Goal: Task Accomplishment & Management: Complete application form

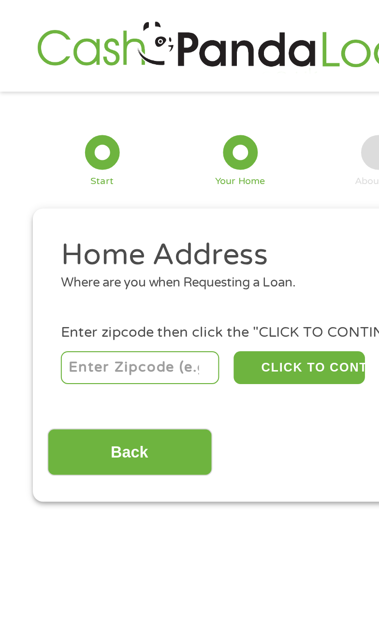
click at [78, 186] on input "number" at bounding box center [70, 184] width 80 height 16
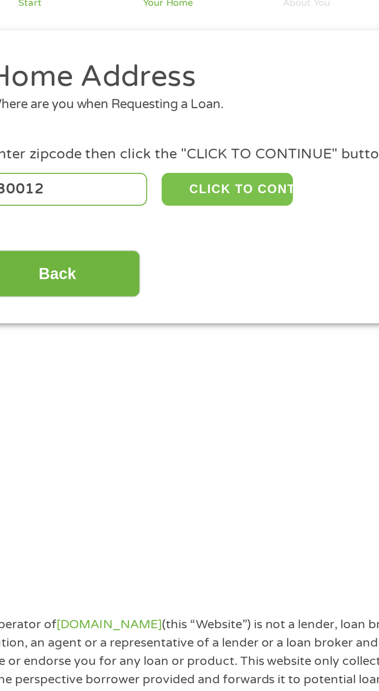
type input "30012"
click at [160, 183] on button "CLICK TO CONTINUE" at bounding box center [150, 184] width 66 height 16
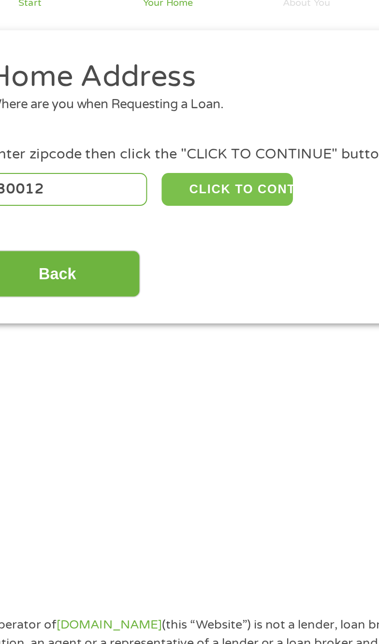
type input "30012"
type input "[PERSON_NAME]"
select select "[US_STATE]"
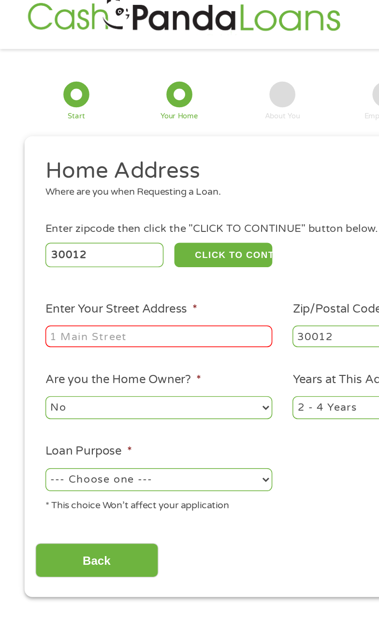
click at [138, 241] on input "Enter Your Street Address *" at bounding box center [106, 238] width 152 height 14
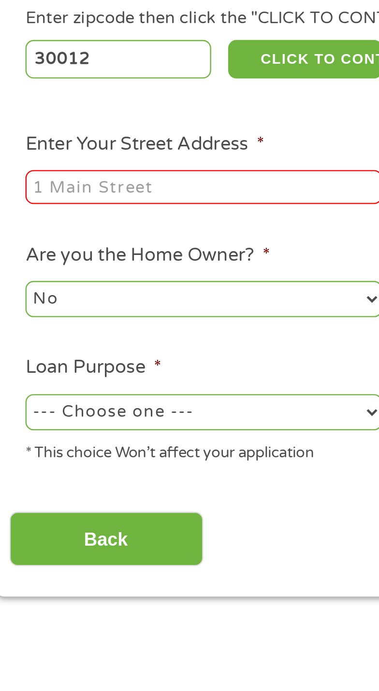
type input "E"
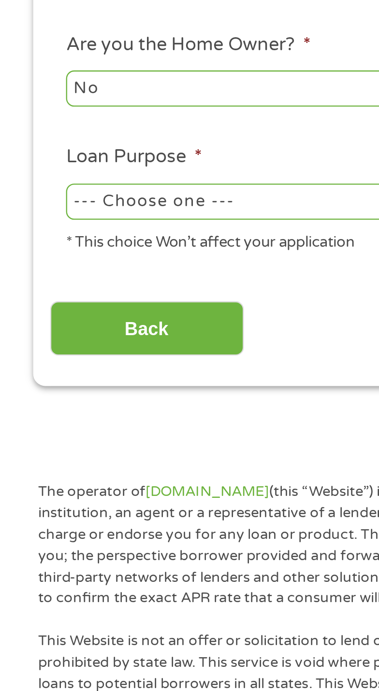
type input "391 Overlook Turn"
click at [120, 332] on select "--- Choose one --- Pay Bills Debt Consolidation Home Improvement Major Purchase…" at bounding box center [106, 334] width 152 height 15
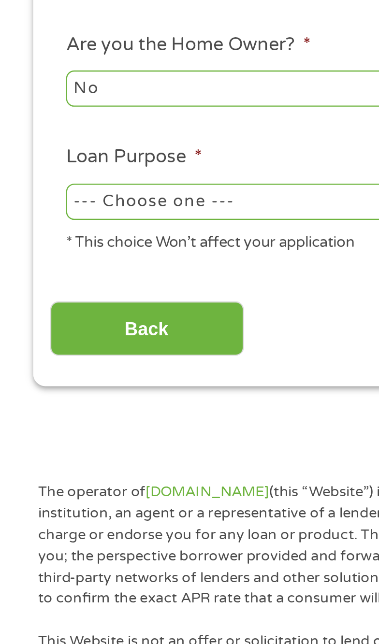
select select "paybills"
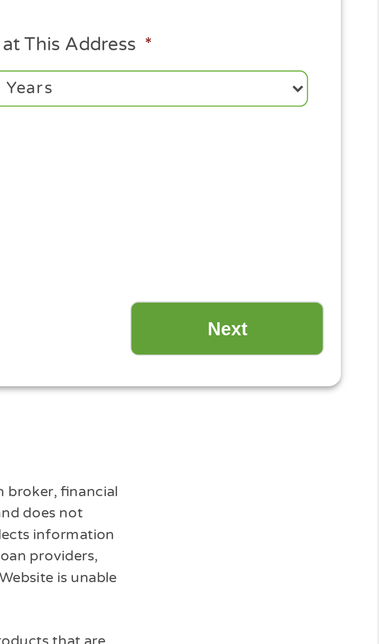
click at [333, 394] on input "Next" at bounding box center [313, 389] width 83 height 24
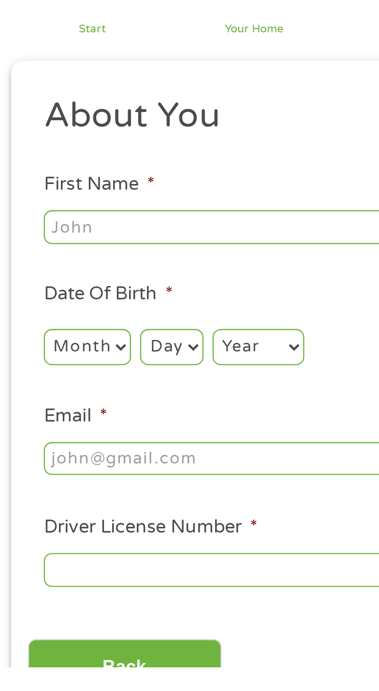
scroll to position [9, 0]
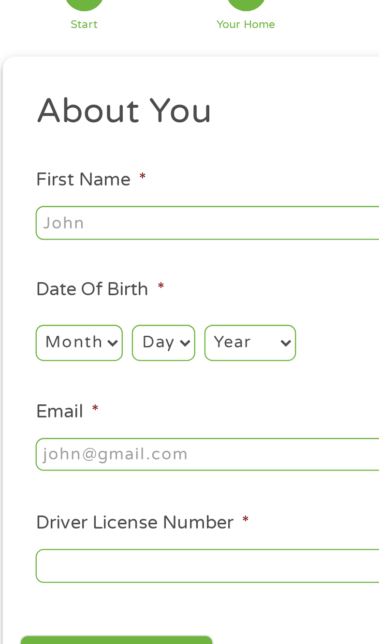
click at [121, 167] on input "First Name *" at bounding box center [106, 166] width 152 height 14
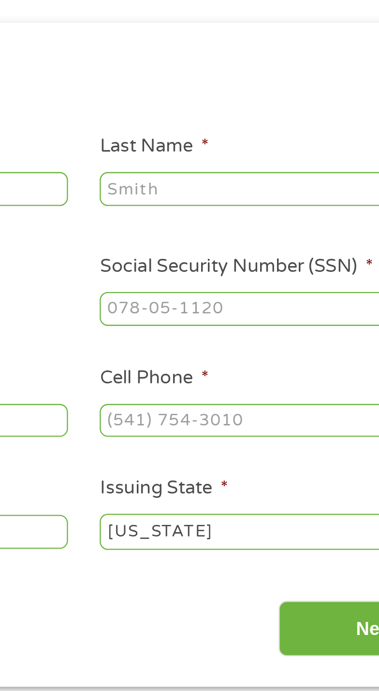
type input "[PERSON_NAME]"
click at [277, 169] on input "Last Name *" at bounding box center [272, 166] width 152 height 14
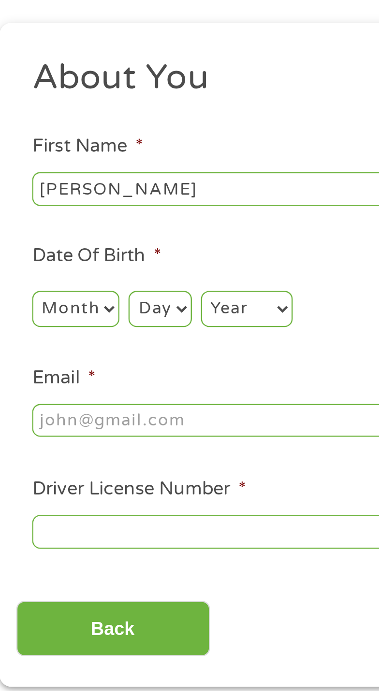
type input "[PERSON_NAME]"
click at [58, 218] on select "Month 1 2 3 4 5 6 7 8 9 10 11 12" at bounding box center [48, 217] width 37 height 15
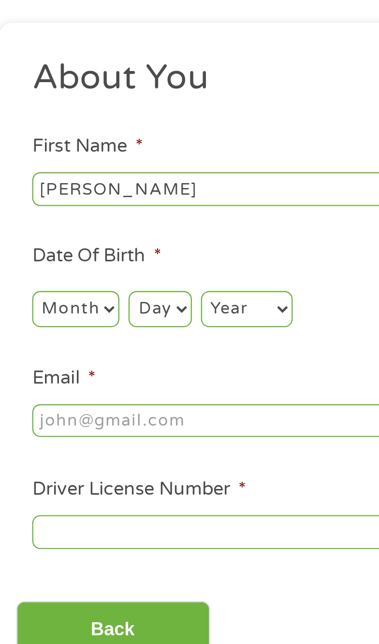
select select "3"
click at [86, 220] on select "Day 1 2 3 4 5 6 7 8 9 10 11 12 13 14 15 16 17 18 19 20 21 22 23 24 25 26 27 28 …" at bounding box center [84, 217] width 27 height 15
select select "5"
click at [129, 222] on select "Year [DATE] 2006 2005 2004 2003 2002 2001 2000 1999 1998 1997 1996 1995 1994 19…" at bounding box center [121, 217] width 39 height 15
select select "1964"
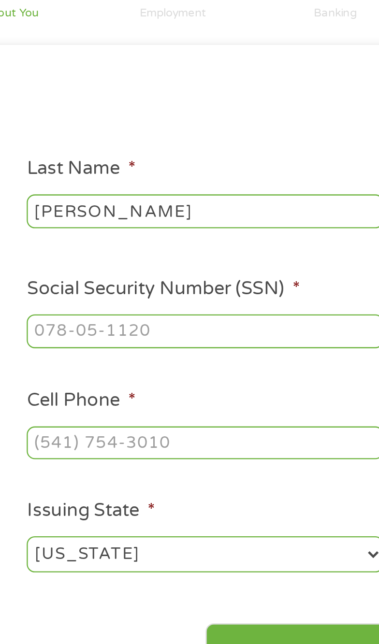
click at [308, 222] on input "Social Security Number (SSN) *" at bounding box center [272, 218] width 152 height 14
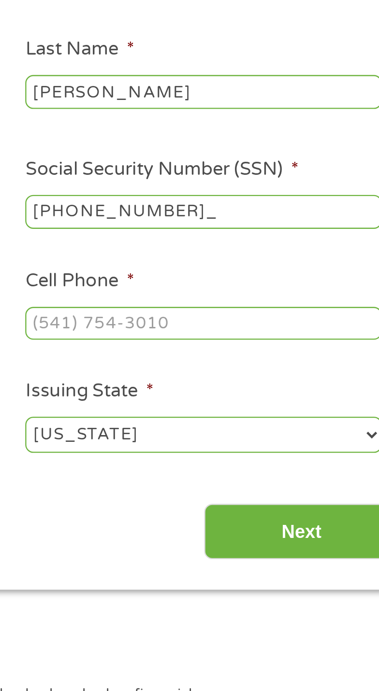
type input "050-58-5942"
click at [277, 269] on input "Cell Phone *" at bounding box center [272, 265] width 152 height 14
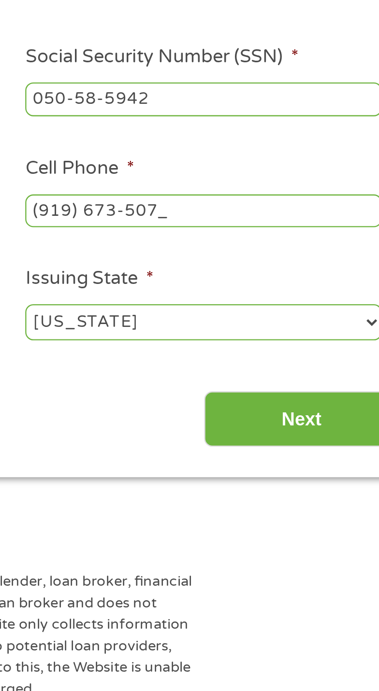
type input "[PHONE_NUMBER]"
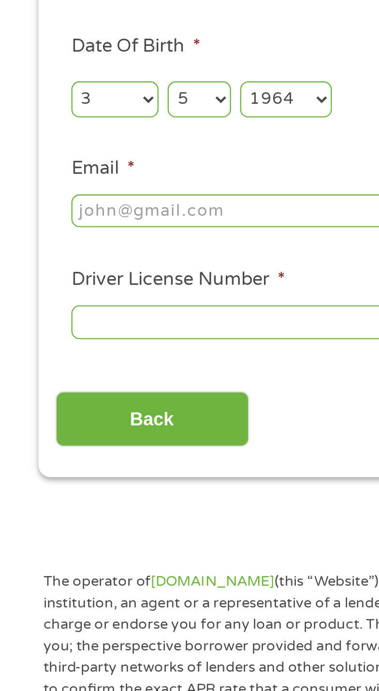
click at [116, 266] on input "Email *" at bounding box center [106, 265] width 152 height 14
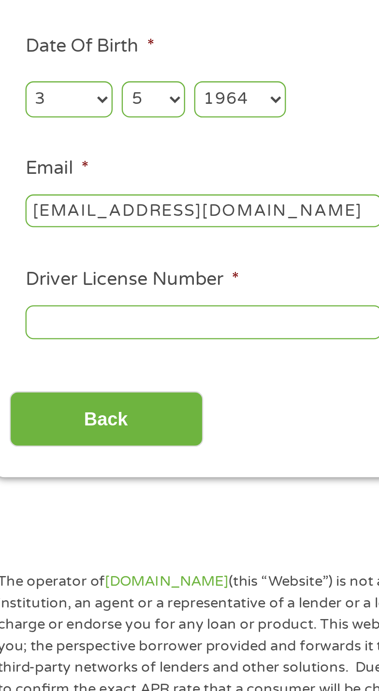
type input "[EMAIL_ADDRESS][DOMAIN_NAME]"
click at [122, 312] on input "Driver License Number *" at bounding box center [106, 313] width 152 height 14
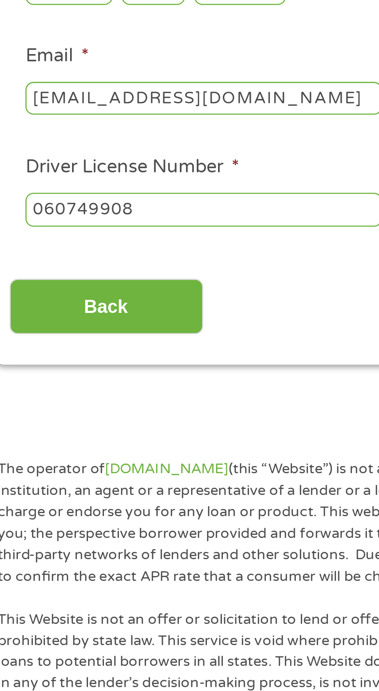
type input "060749908"
click at [156, 364] on div "Back Next" at bounding box center [190, 351] width 332 height 30
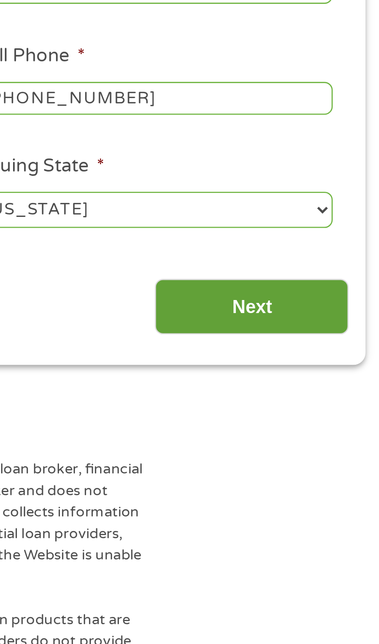
click at [330, 355] on input "Next" at bounding box center [313, 354] width 83 height 24
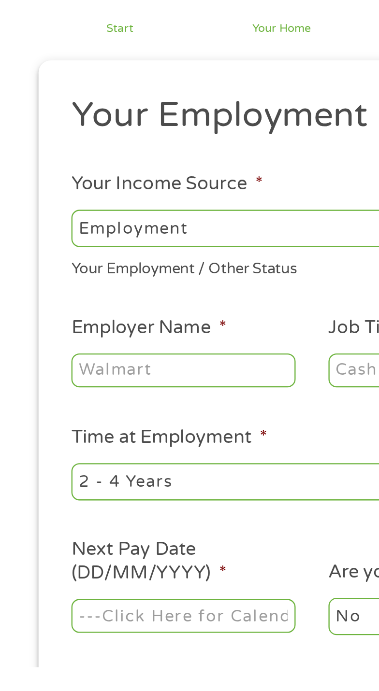
scroll to position [12, 0]
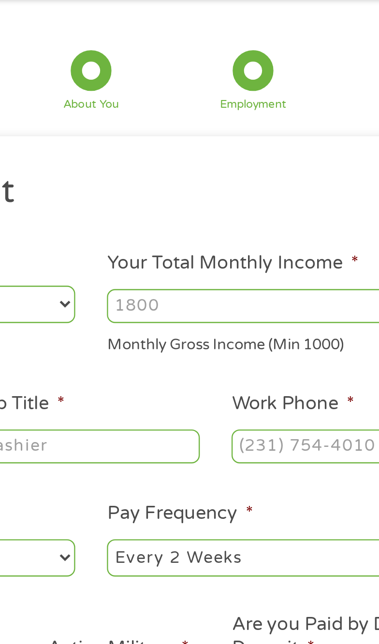
click at [266, 164] on input "Your Total Monthly Income *" at bounding box center [272, 164] width 152 height 14
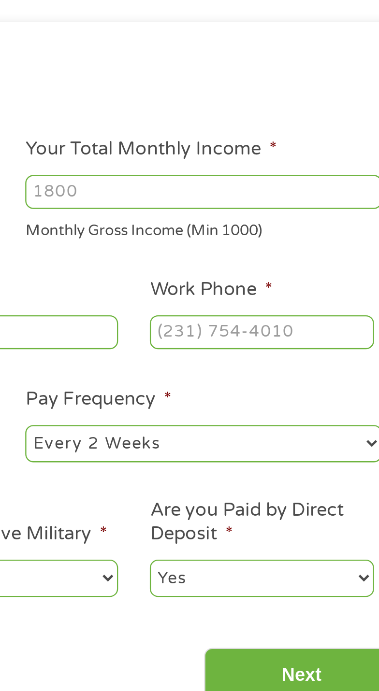
type input "4"
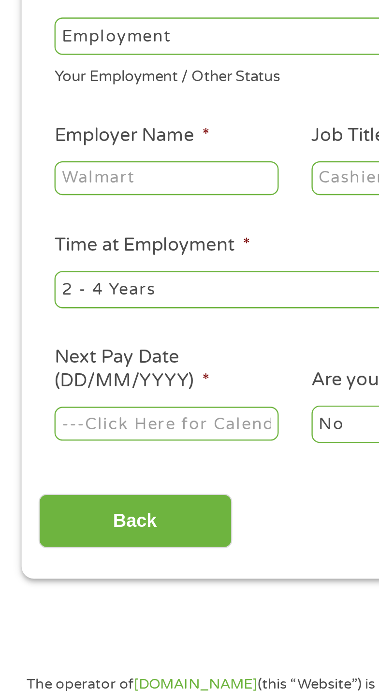
type input "5400"
click at [114, 225] on input "Employer Name *" at bounding box center [78, 224] width 96 height 14
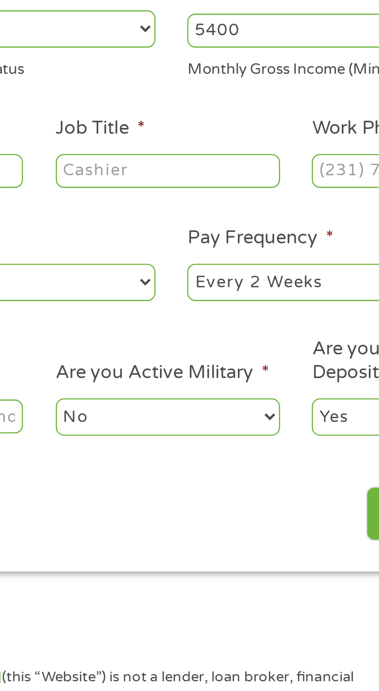
type input "Victory trucking"
click at [212, 225] on input "Job Title *" at bounding box center [188, 224] width 96 height 14
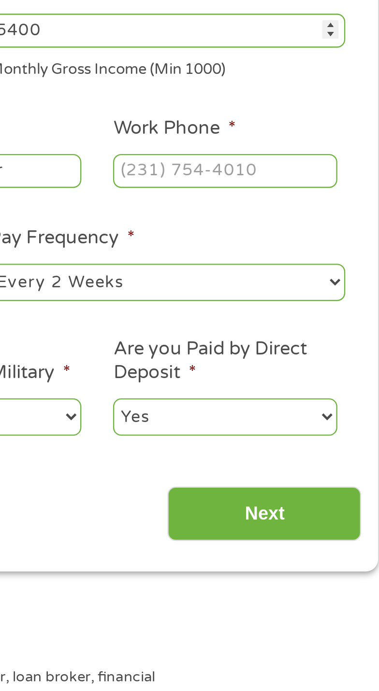
type input "Company driver"
click at [309, 225] on input "Work Phone *" at bounding box center [297, 224] width 96 height 14
type input "(___) ___-____"
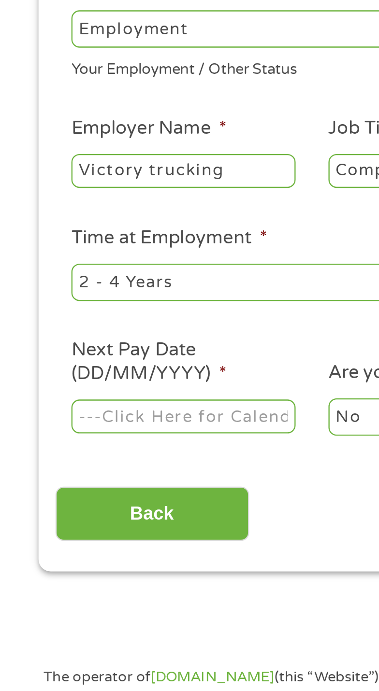
click at [101, 275] on select "--- Choose one --- 1 Year or less 1 - 2 Years 2 - 4 Years Over 4 Years" at bounding box center [106, 271] width 152 height 15
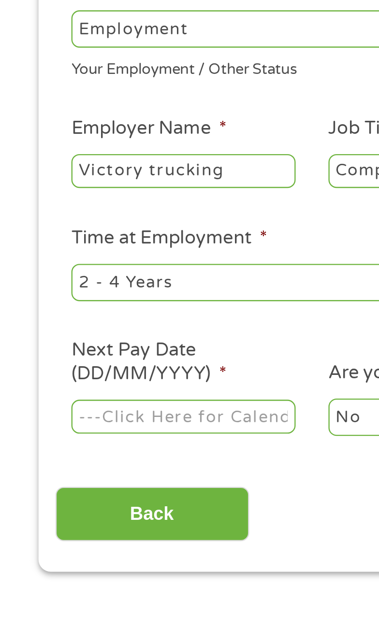
select select "12months"
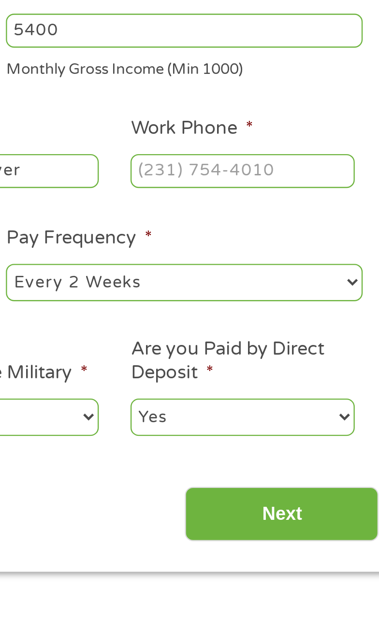
click at [329, 277] on select "--- Choose one --- Every 2 Weeks Every Week Monthly Semi-Monthly" at bounding box center [272, 271] width 152 height 15
select select "weekly"
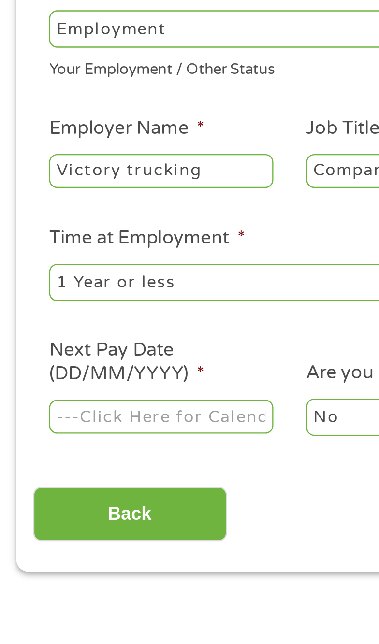
click at [98, 332] on input "Next Pay Date (DD/MM/YYYY) *" at bounding box center [78, 329] width 96 height 14
click at [96, 331] on input "[DATE]" at bounding box center [78, 329] width 96 height 14
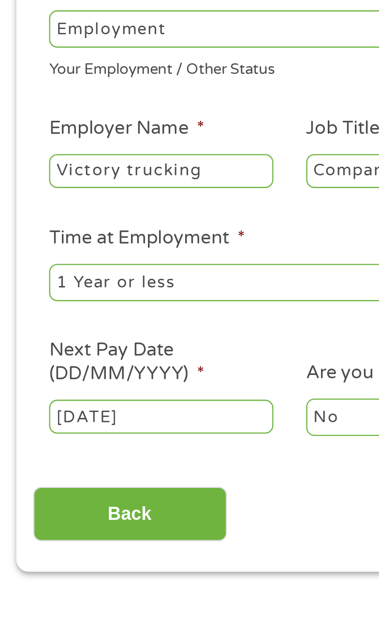
click at [101, 330] on input "[DATE]" at bounding box center [78, 329] width 96 height 14
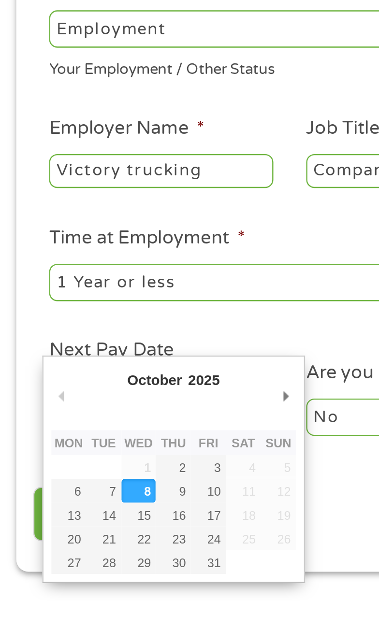
type input "[DATE]"
